Goal: Transaction & Acquisition: Purchase product/service

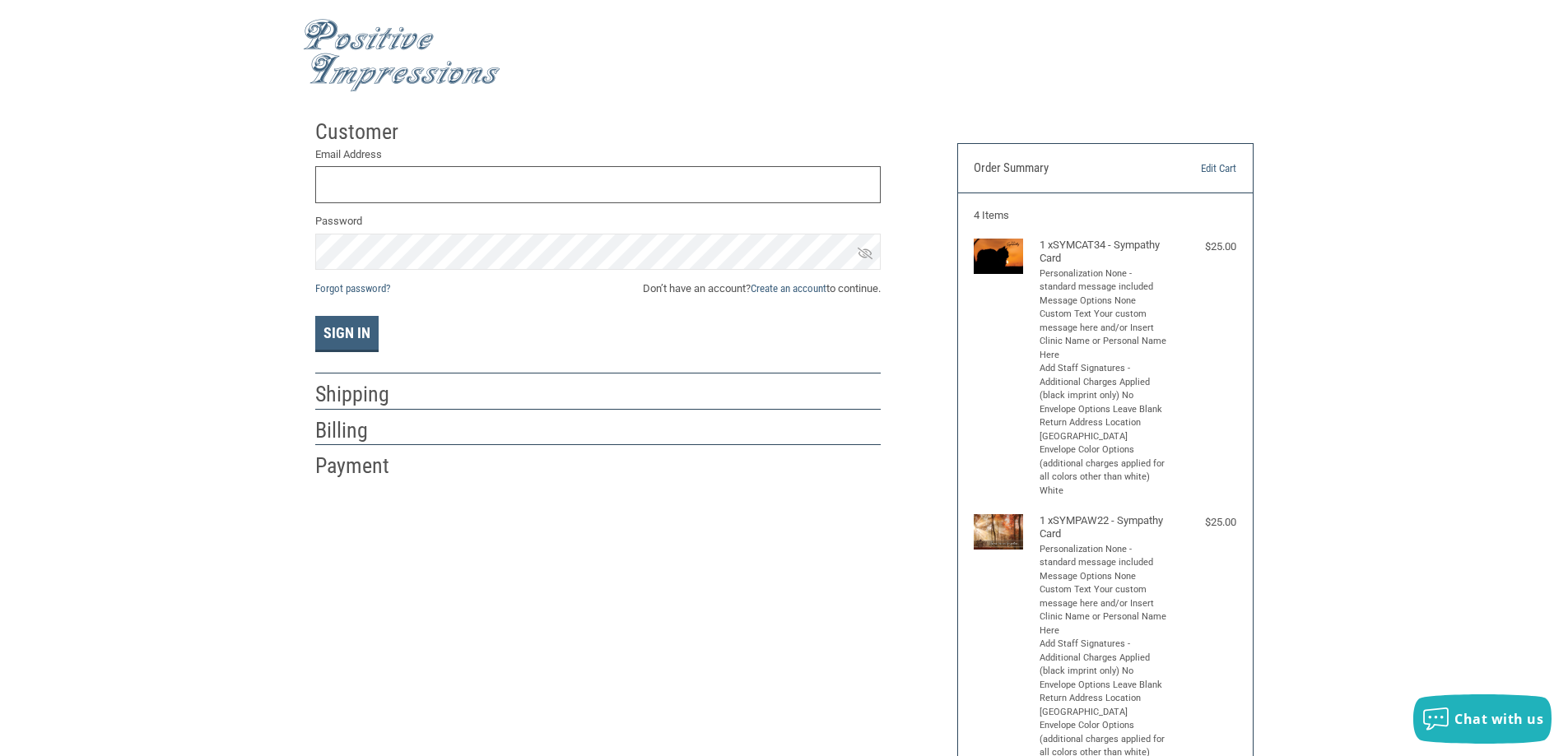
click at [446, 187] on input "Email Address" at bounding box center [597, 184] width 565 height 37
click at [621, 137] on div at bounding box center [653, 136] width 454 height 21
click at [366, 187] on input "Email Address" at bounding box center [597, 184] width 565 height 37
type input "H"
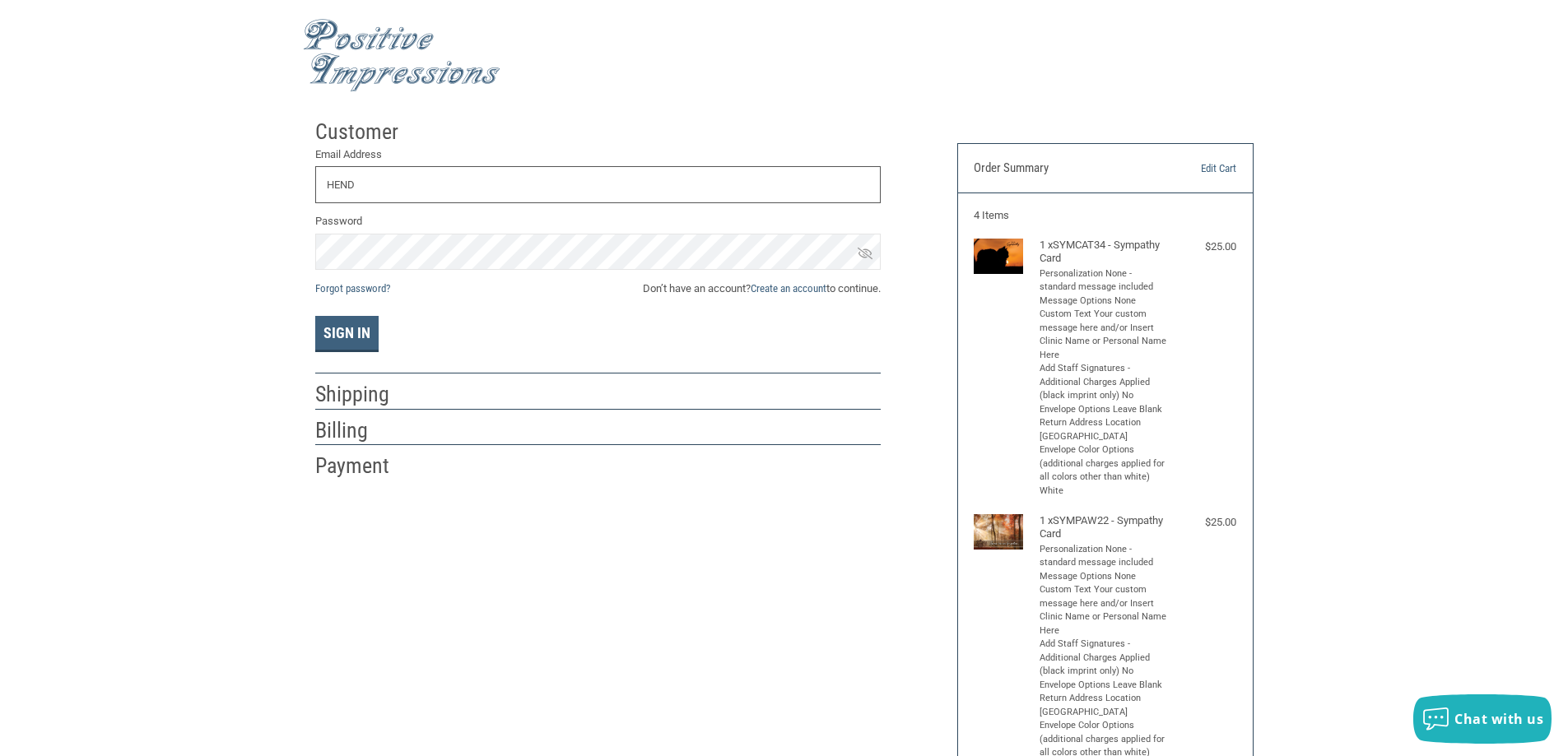
type input "[PERSON_NAME][EMAIL_ADDRESS][DOMAIN_NAME]"
click at [315, 316] on button "Sign In" at bounding box center [346, 333] width 63 height 36
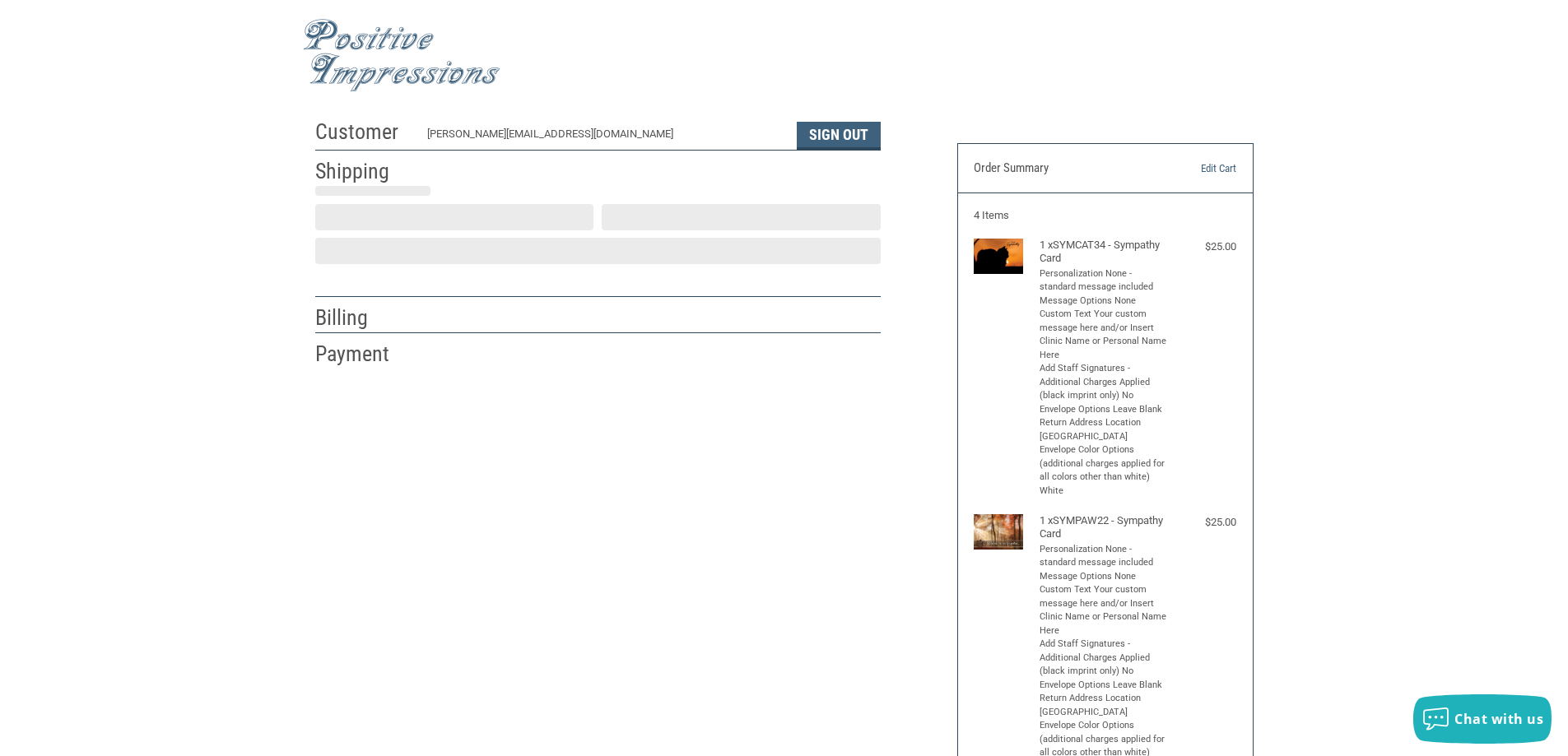
select select "US"
select select "ID"
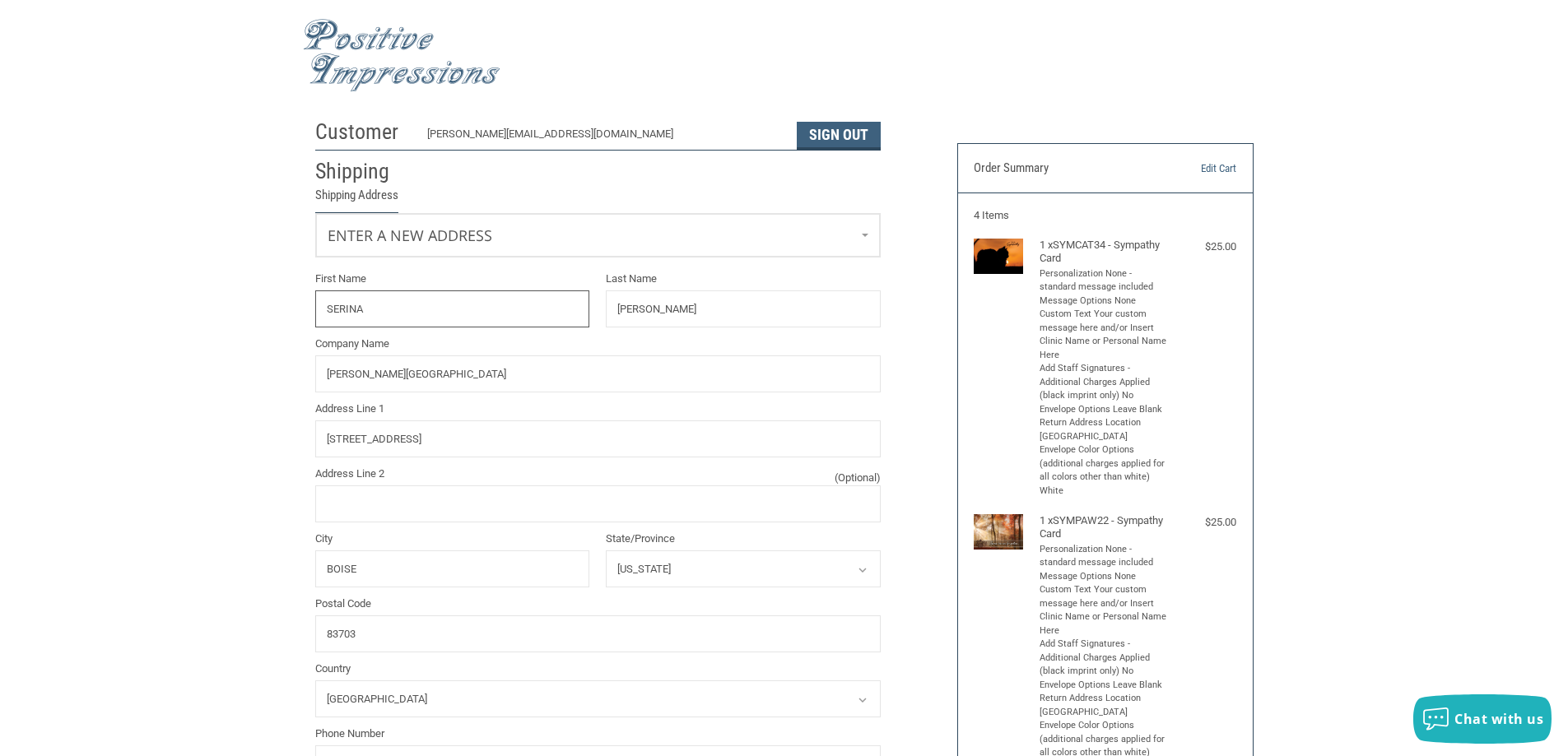
radio input "true"
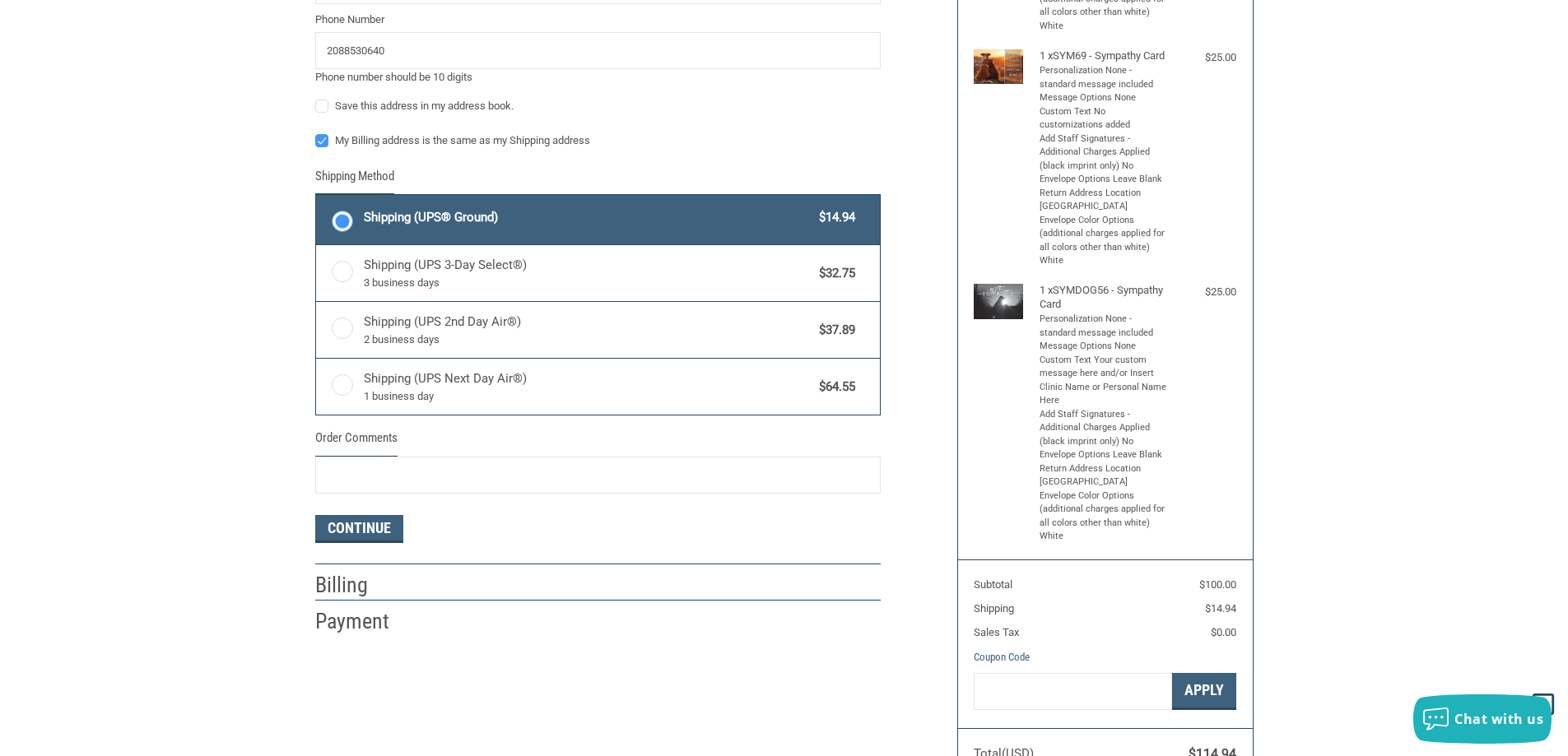
scroll to position [822, 0]
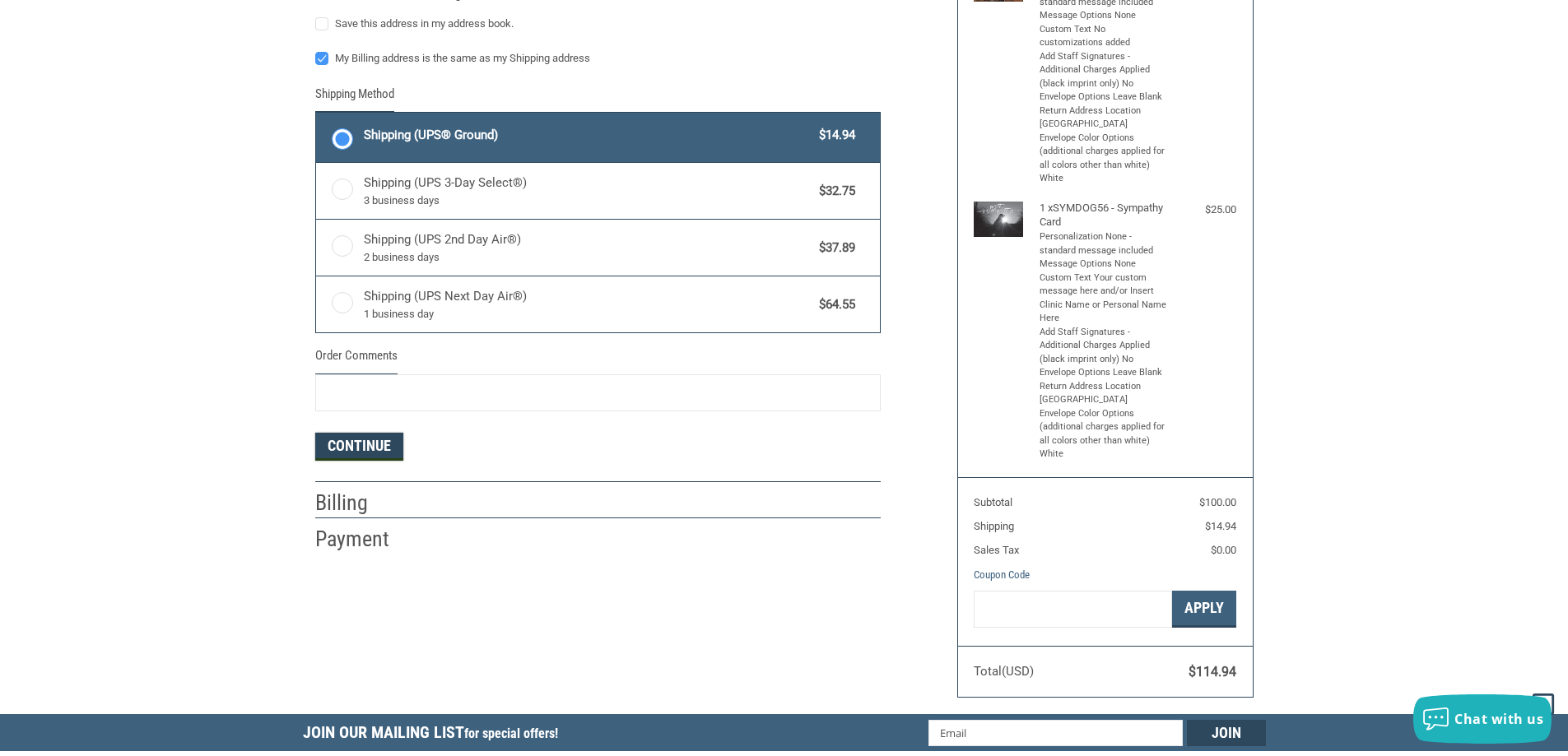
click at [351, 440] on button "Continue" at bounding box center [359, 447] width 88 height 28
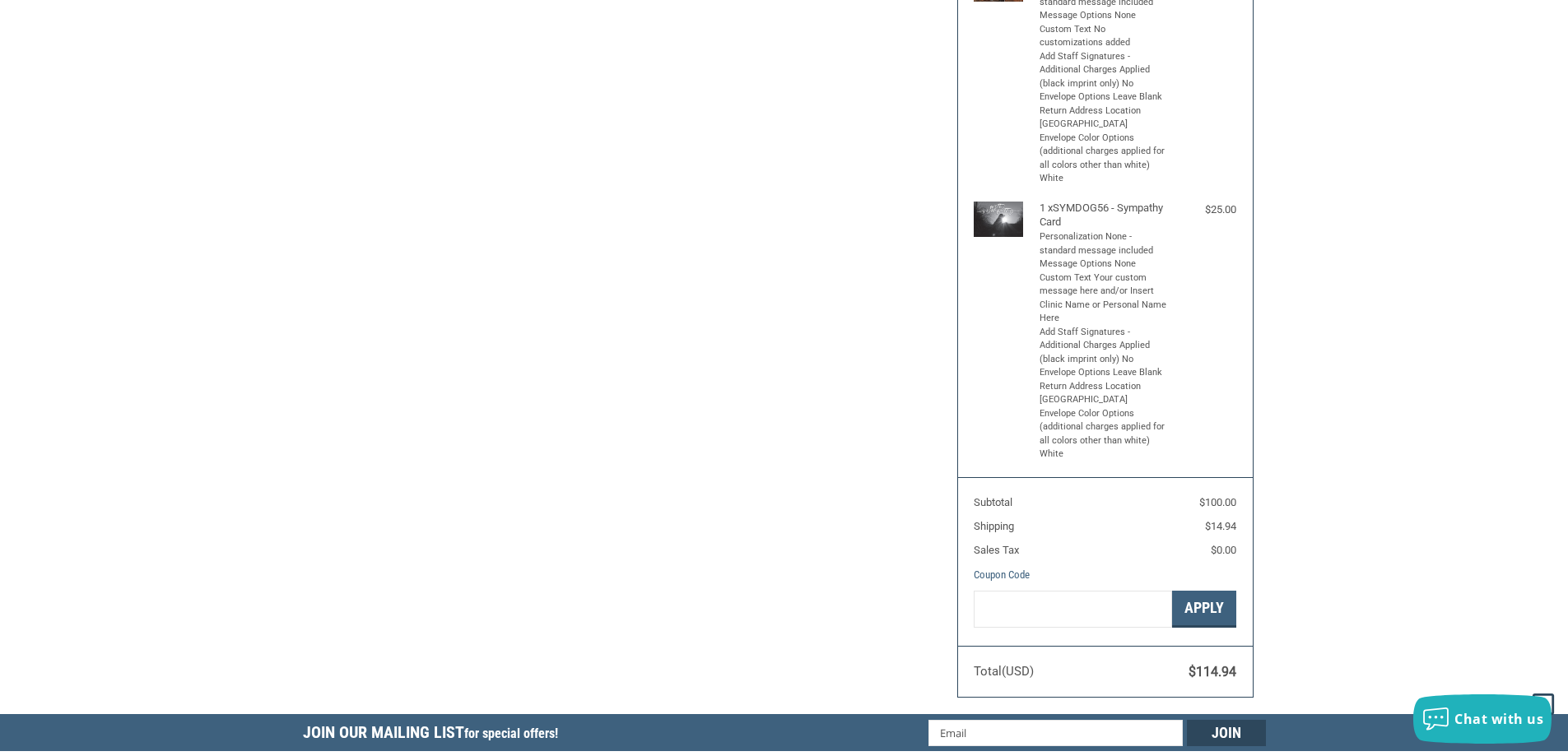
scroll to position [245, 0]
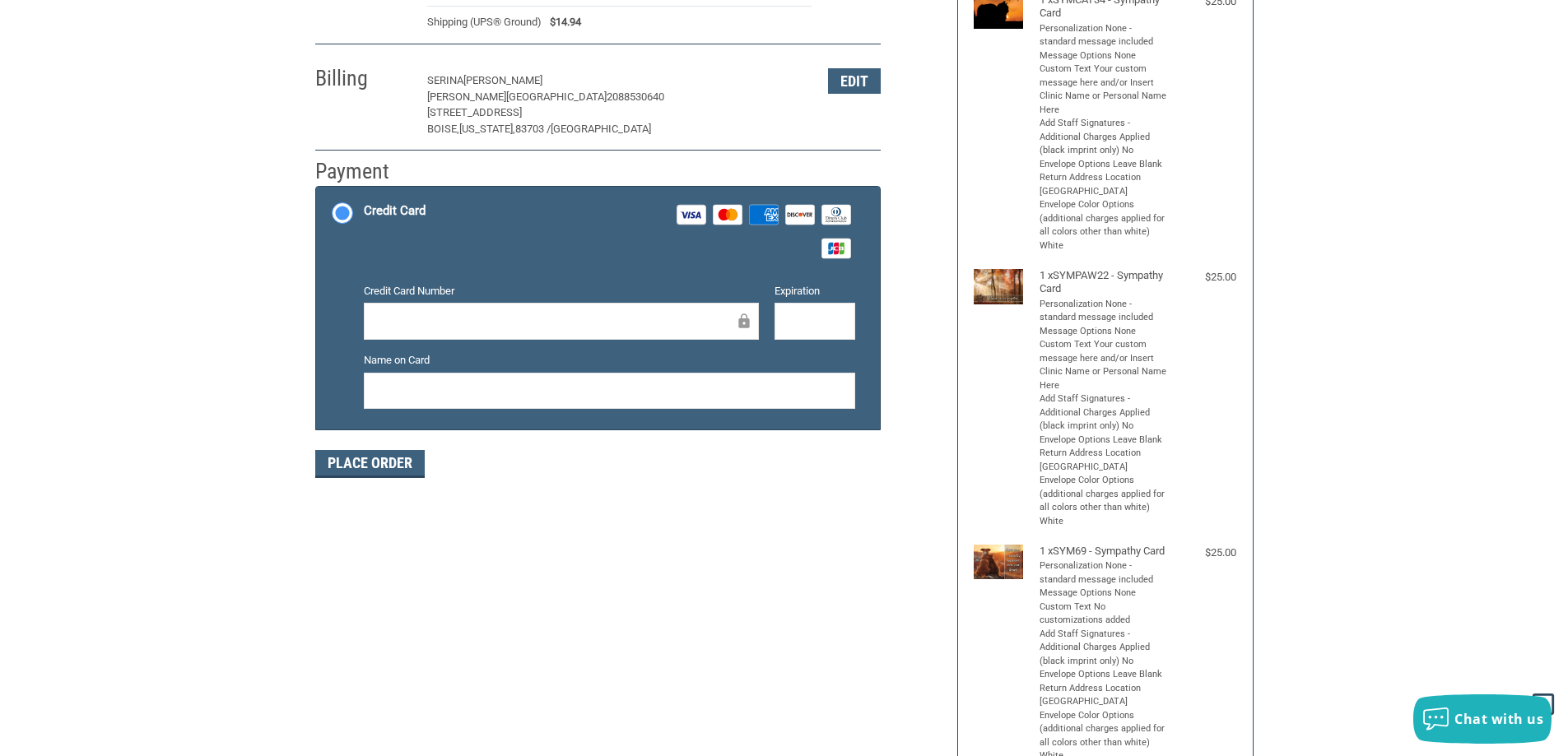
click at [495, 617] on div "Customer [PERSON_NAME][EMAIL_ADDRESS][DOMAIN_NAME] Sign Out Shipping [PERSON_NA…" at bounding box center [784, 579] width 963 height 1425
click at [607, 368] on label "Name on Card" at bounding box center [610, 360] width 491 height 17
click at [351, 456] on button "Place Order" at bounding box center [369, 464] width 109 height 28
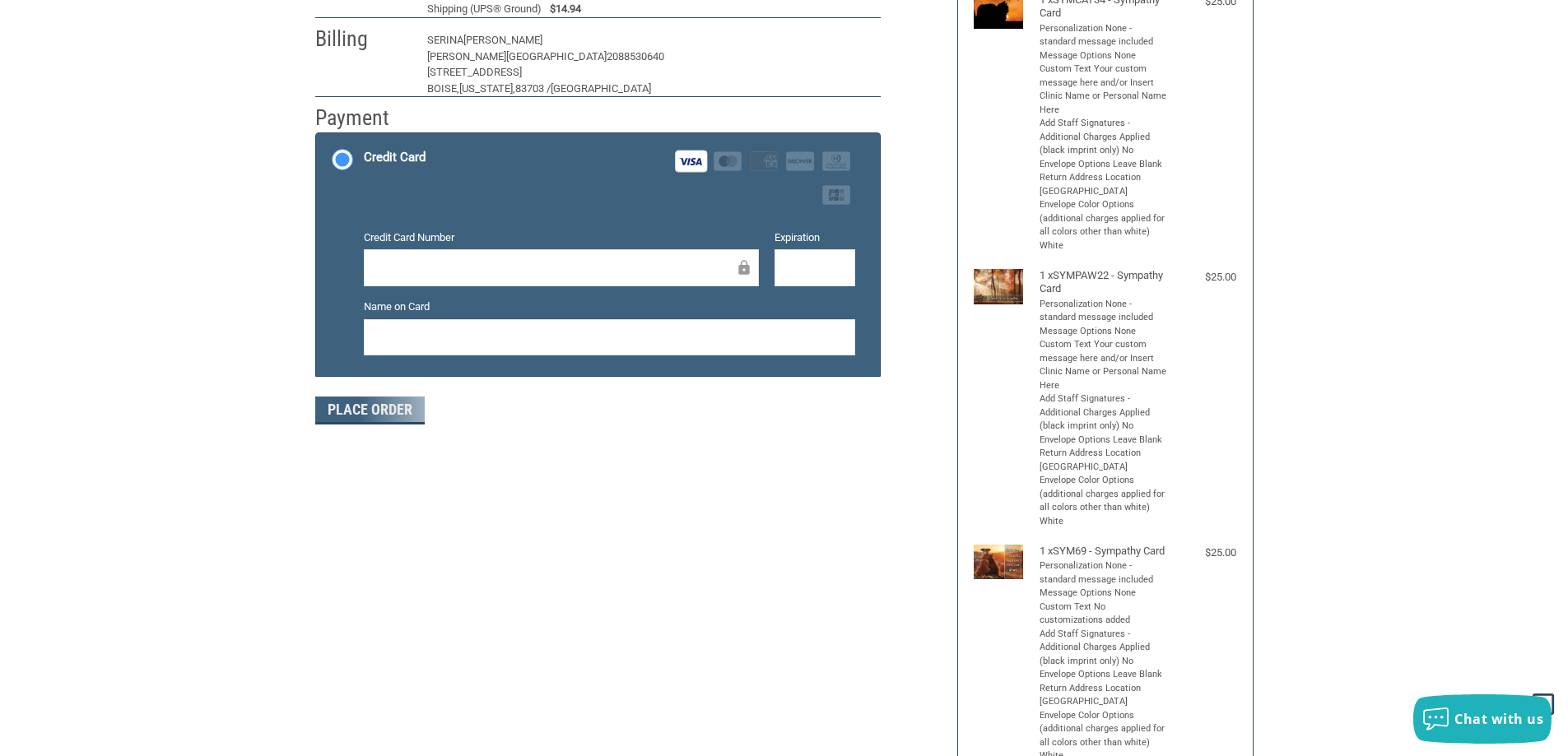
scroll to position [191, 0]
